Goal: Information Seeking & Learning: Learn about a topic

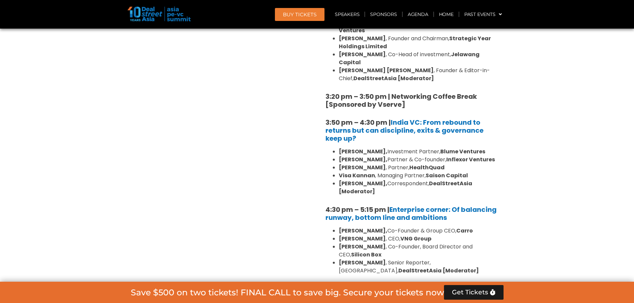
scroll to position [6509, 0]
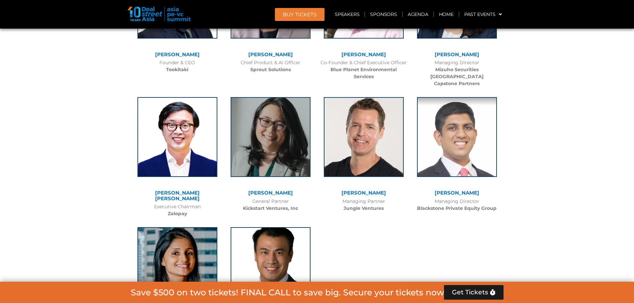
drag, startPoint x: 206, startPoint y: 164, endPoint x: 157, endPoint y: 154, distance: 49.7
click at [157, 221] on div "Visa Kannan Managing Partner Saison Capital" at bounding box center [177, 283] width 93 height 125
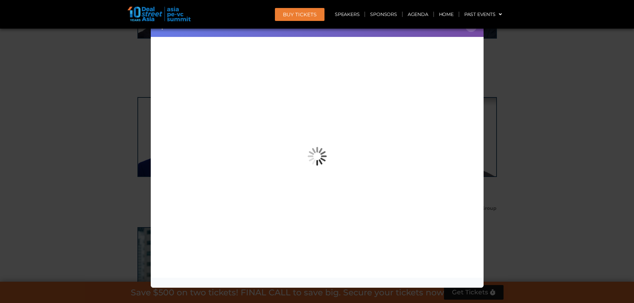
copy div "Visa Kannan Managing Partner Saison Capital"
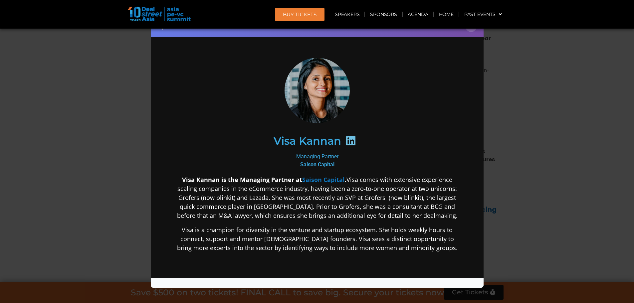
scroll to position [0, 0]
click at [472, 31] on button "×" at bounding box center [471, 26] width 12 height 12
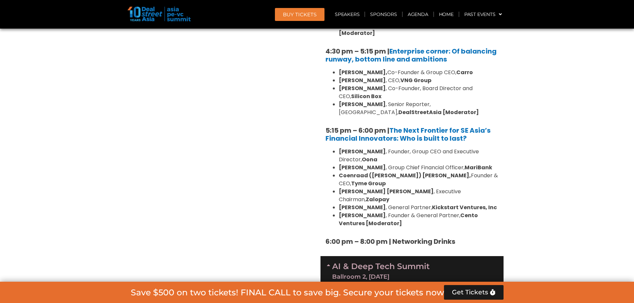
scroll to position [6384, 0]
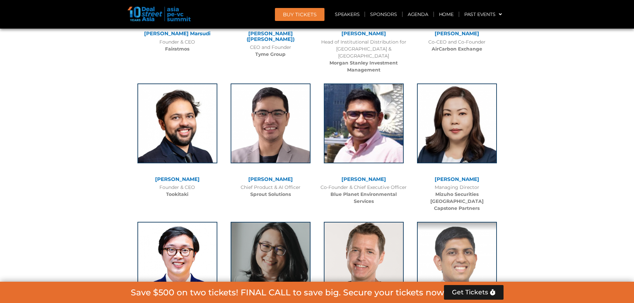
drag, startPoint x: 271, startPoint y: 111, endPoint x: 451, endPoint y: 214, distance: 207.0
drag, startPoint x: 198, startPoint y: 166, endPoint x: 148, endPoint y: 153, distance: 51.5
click at [148, 215] on div "[PERSON_NAME] [PERSON_NAME] Executive Chairman Zalopay" at bounding box center [177, 280] width 93 height 130
copy div "[PERSON_NAME] [PERSON_NAME] Executive Chairman Zalopay"
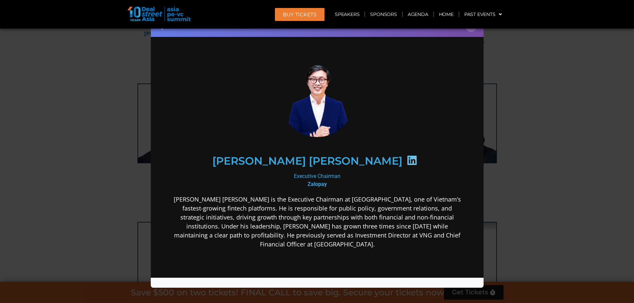
scroll to position [0, 0]
click at [557, 134] on div "Speaker Profile ×" at bounding box center [317, 151] width 634 height 303
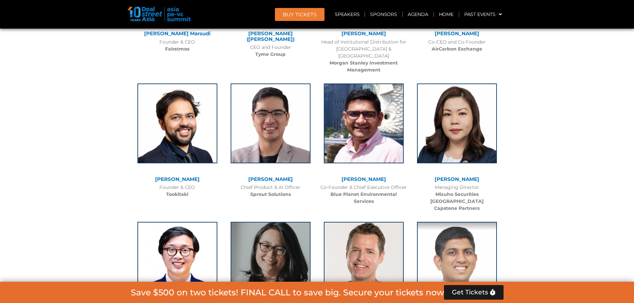
drag, startPoint x: 309, startPoint y: 170, endPoint x: 251, endPoint y: 155, distance: 60.0
click at [251, 215] on div "[PERSON_NAME] General Partner Kickstart Ventures, Inc" at bounding box center [270, 277] width 93 height 125
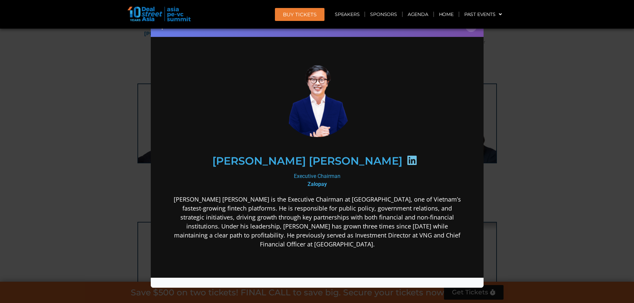
copy div "[PERSON_NAME] General Partner Kickstart Ventures, Inc"
